Goal: Obtain resource: Download file/media

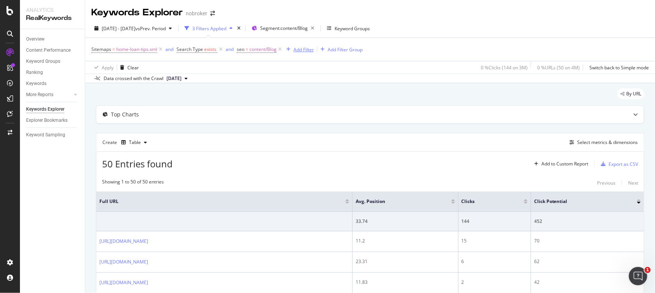
click at [307, 49] on div "Add Filter" at bounding box center [303, 49] width 20 height 7
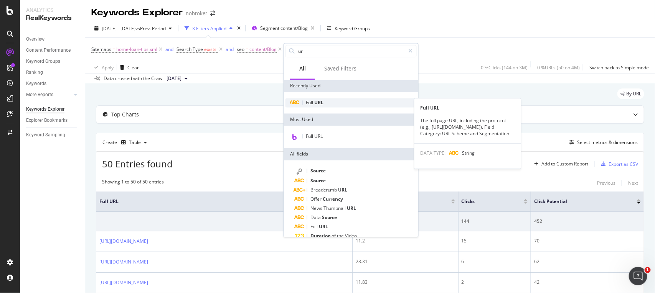
type input "ur"
click at [309, 100] on span "Full" at bounding box center [310, 103] width 8 height 7
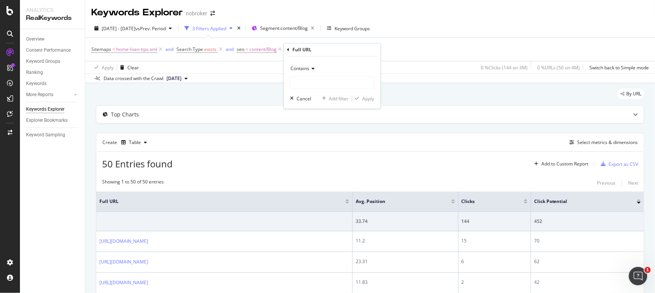
click at [305, 68] on span "Contains" at bounding box center [299, 69] width 19 height 7
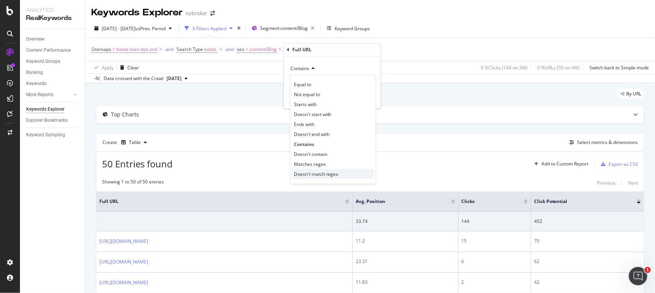
click at [302, 173] on span "Doesn't match regex" at bounding box center [316, 174] width 45 height 7
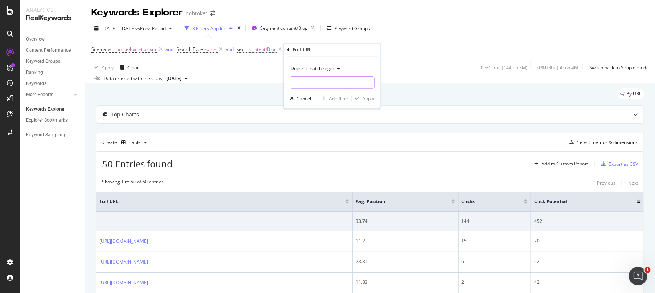
click at [315, 81] on input "text" at bounding box center [332, 83] width 84 height 12
type input "-hi|-mr"
click at [368, 99] on div "Apply" at bounding box center [369, 99] width 12 height 7
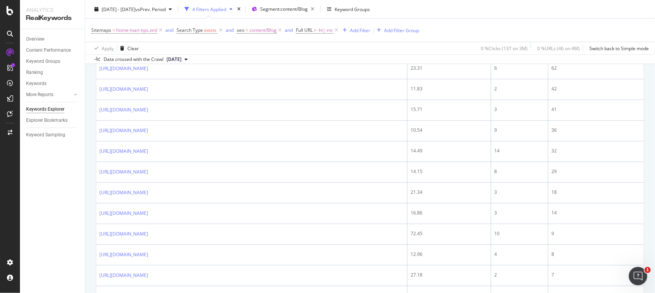
scroll to position [196, 0]
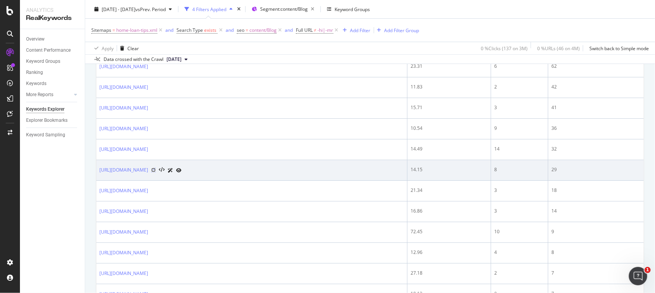
click at [156, 173] on icon at bounding box center [153, 170] width 5 height 5
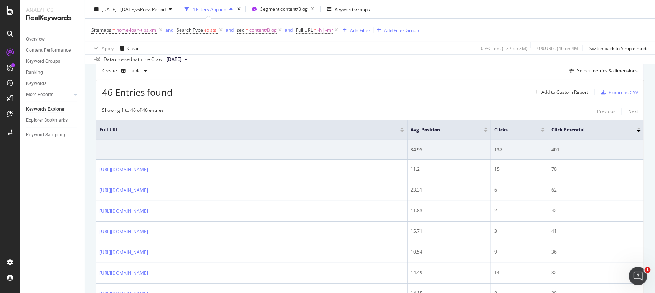
scroll to position [56, 0]
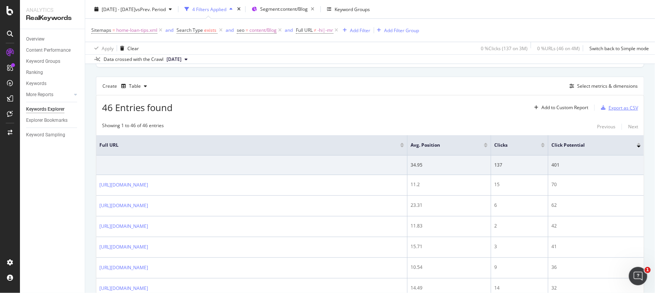
click at [600, 105] on div "Export as CSV" at bounding box center [618, 108] width 40 height 12
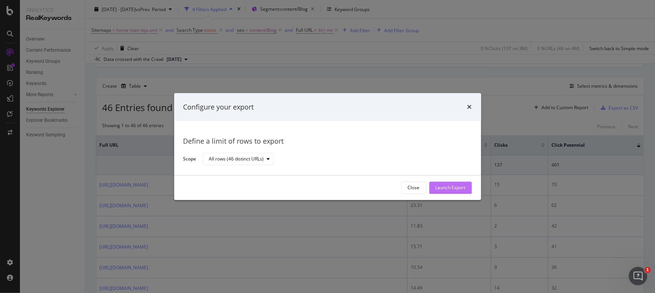
click at [448, 190] on div "Launch Export" at bounding box center [450, 188] width 30 height 7
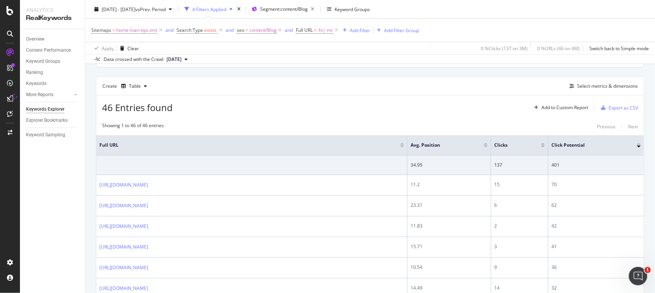
click at [444, 24] on div "Sitemaps = home-loan-tips.xml and Search Type exists and seo = content/Blog and…" at bounding box center [369, 30] width 557 height 23
click at [608, 105] on div "Export as CSV" at bounding box center [623, 108] width 30 height 7
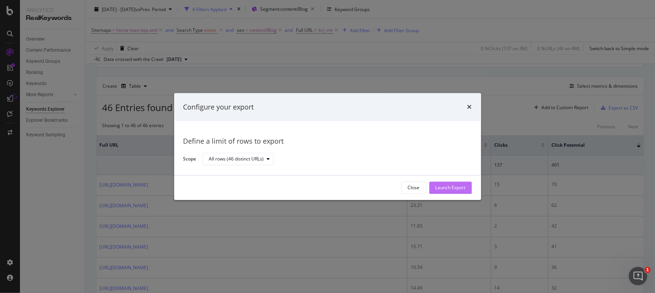
click at [453, 186] on div "Launch Export" at bounding box center [450, 188] width 30 height 7
